Goal: Navigation & Orientation: Find specific page/section

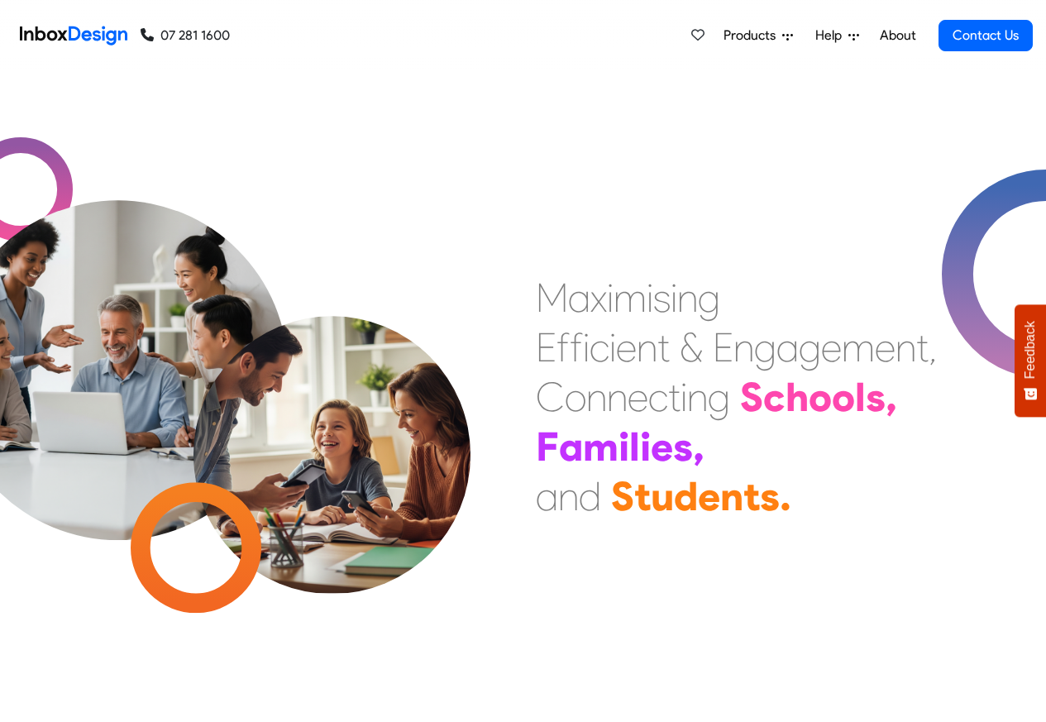
click at [758, 37] on span "Products" at bounding box center [753, 36] width 59 height 20
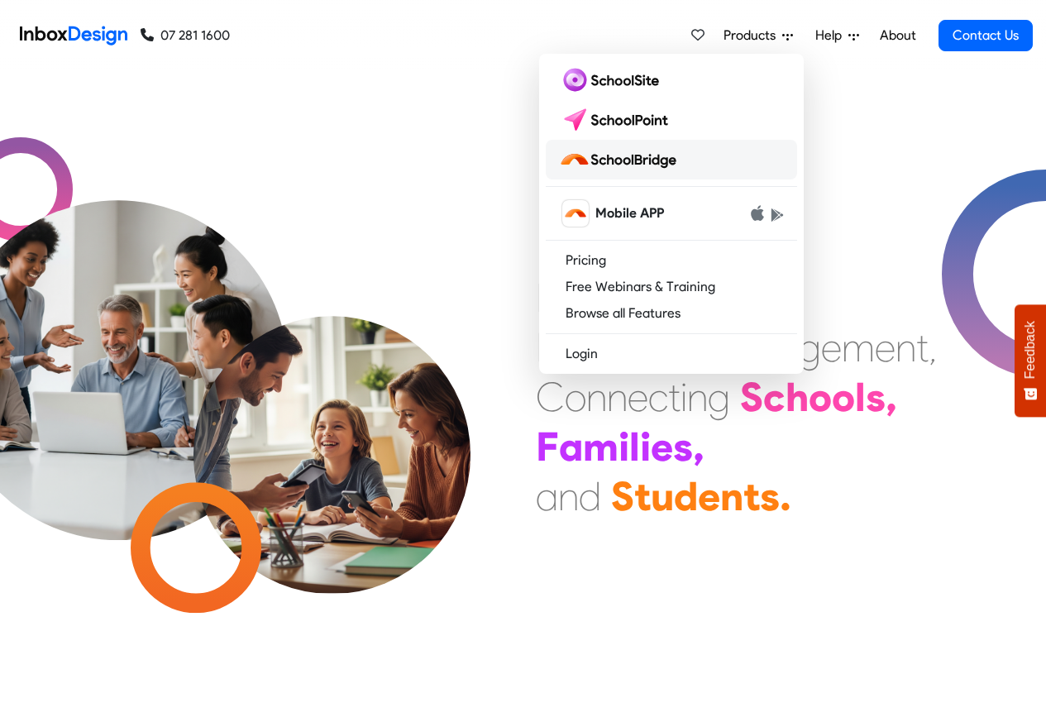
click at [615, 160] on img at bounding box center [621, 159] width 124 height 26
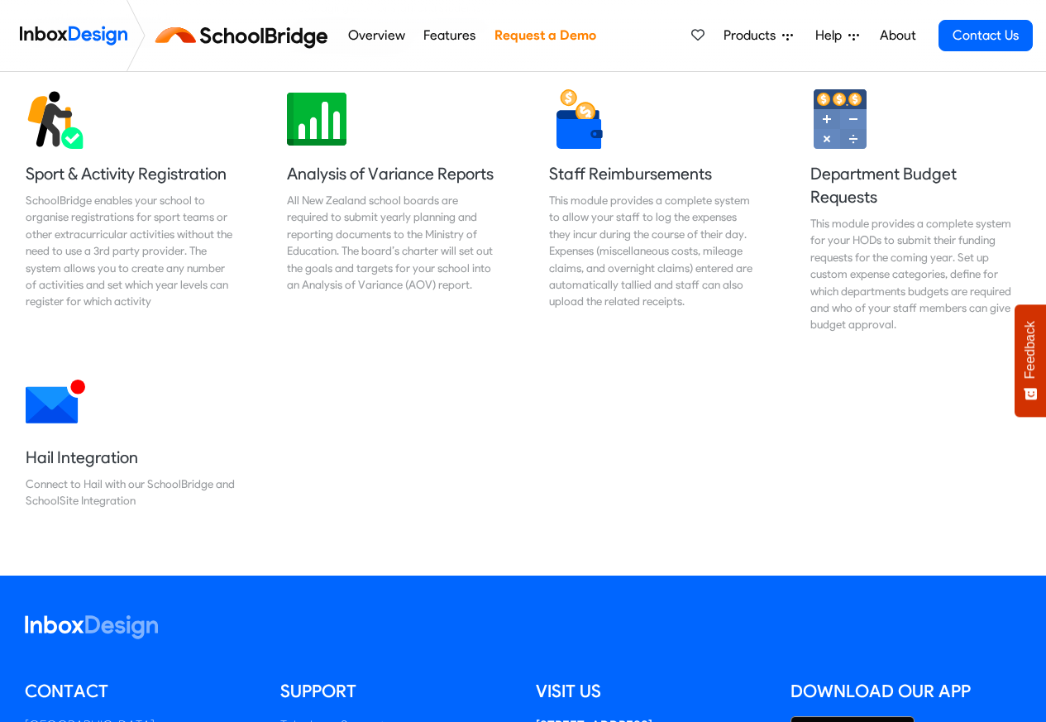
scroll to position [1389, 0]
